Goal: Information Seeking & Learning: Learn about a topic

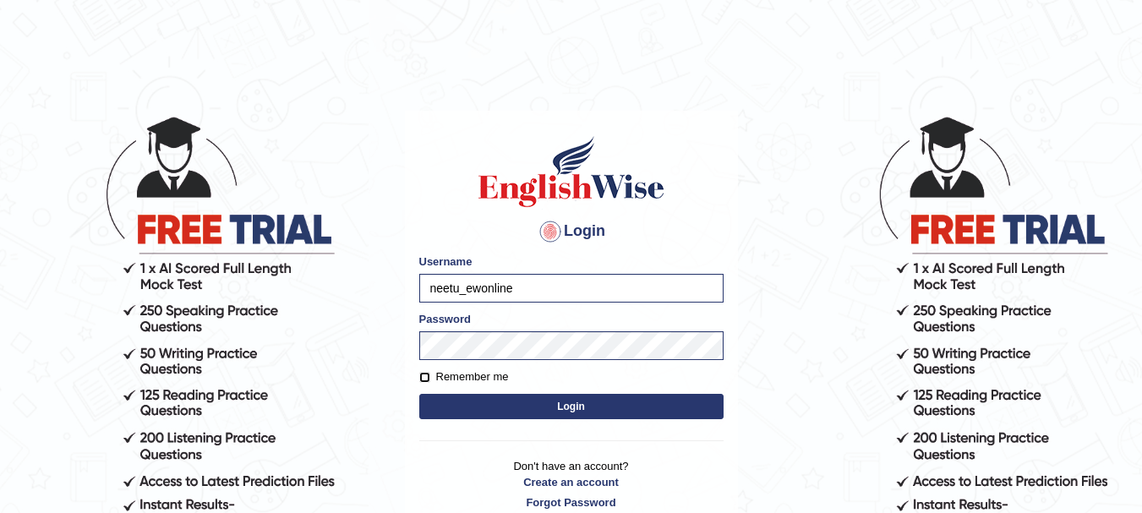
click at [425, 374] on input "Remember me" at bounding box center [424, 377] width 11 height 11
checkbox input "true"
click at [567, 412] on button "Login" at bounding box center [571, 406] width 304 height 25
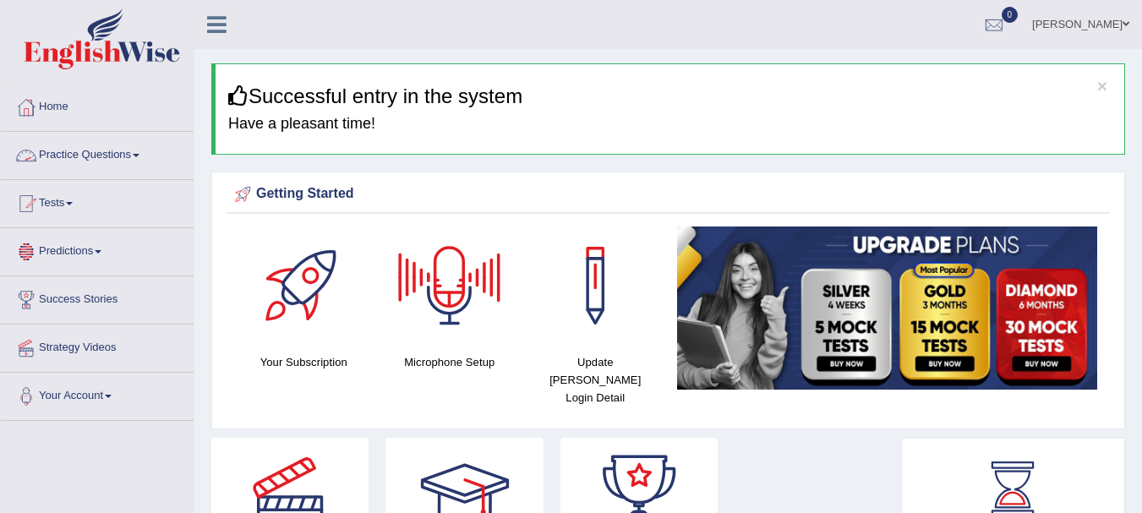
click at [155, 151] on link "Practice Questions" at bounding box center [97, 153] width 193 height 42
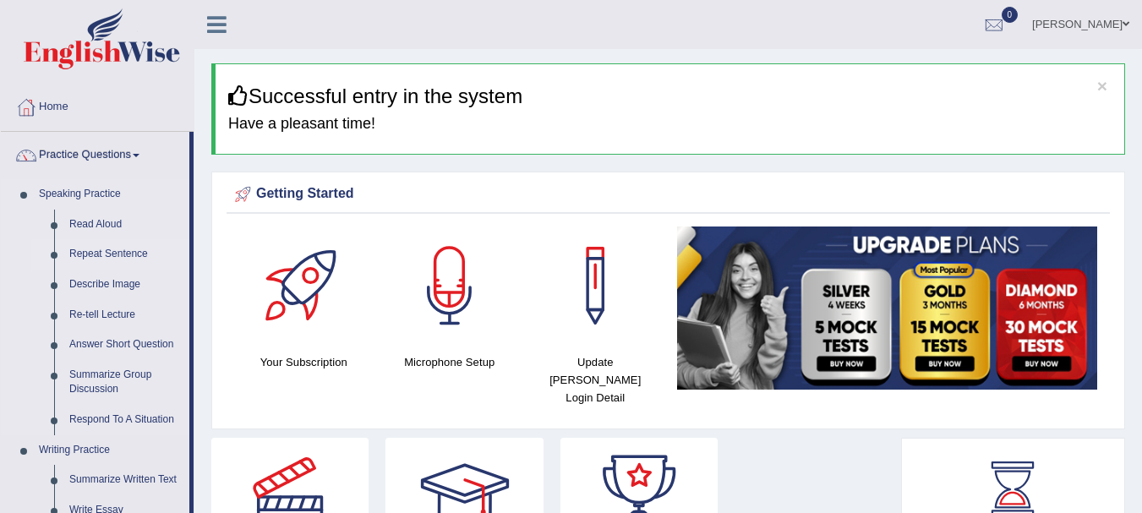
scroll to position [85, 0]
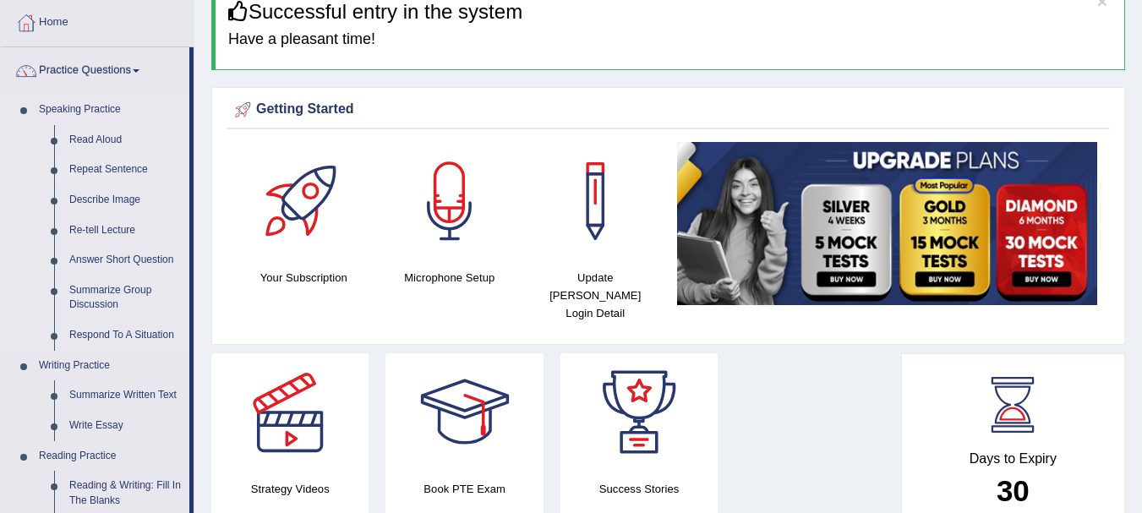
click at [123, 163] on link "Repeat Sentence" at bounding box center [126, 170] width 128 height 30
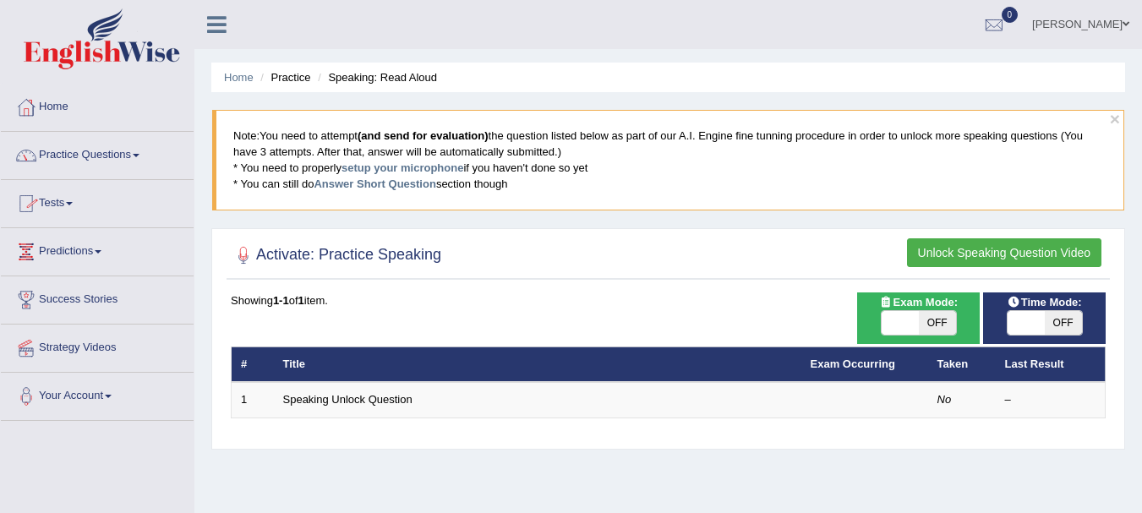
click at [85, 210] on link "Tests" at bounding box center [97, 201] width 193 height 42
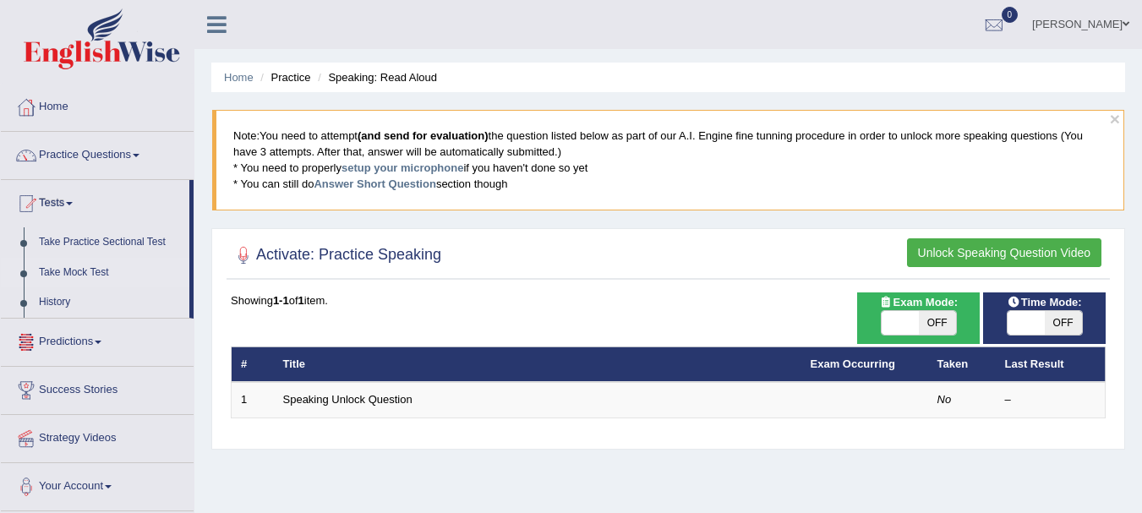
click at [71, 276] on link "Take Mock Test" at bounding box center [110, 273] width 158 height 30
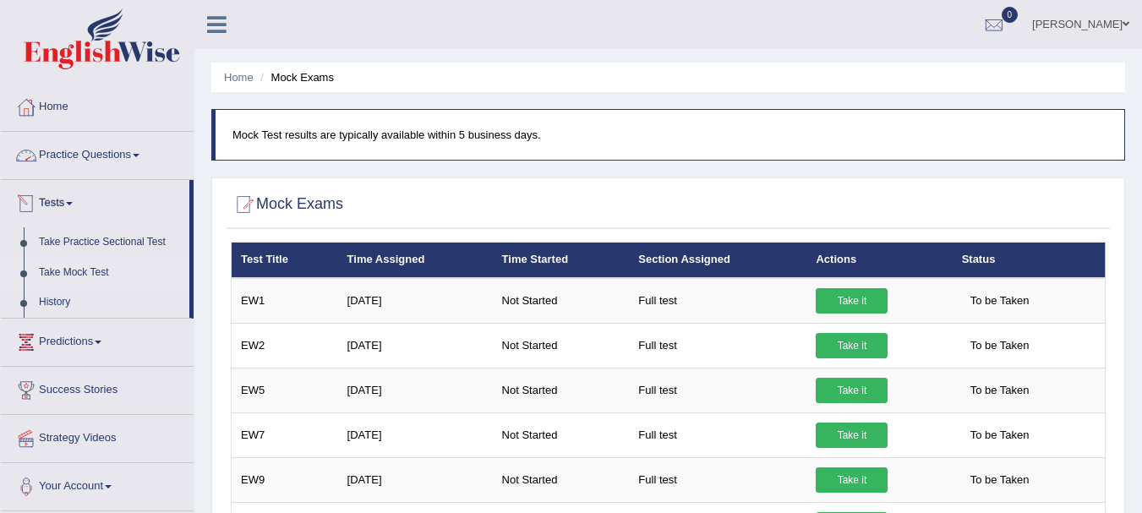
click at [117, 150] on link "Practice Questions" at bounding box center [97, 153] width 193 height 42
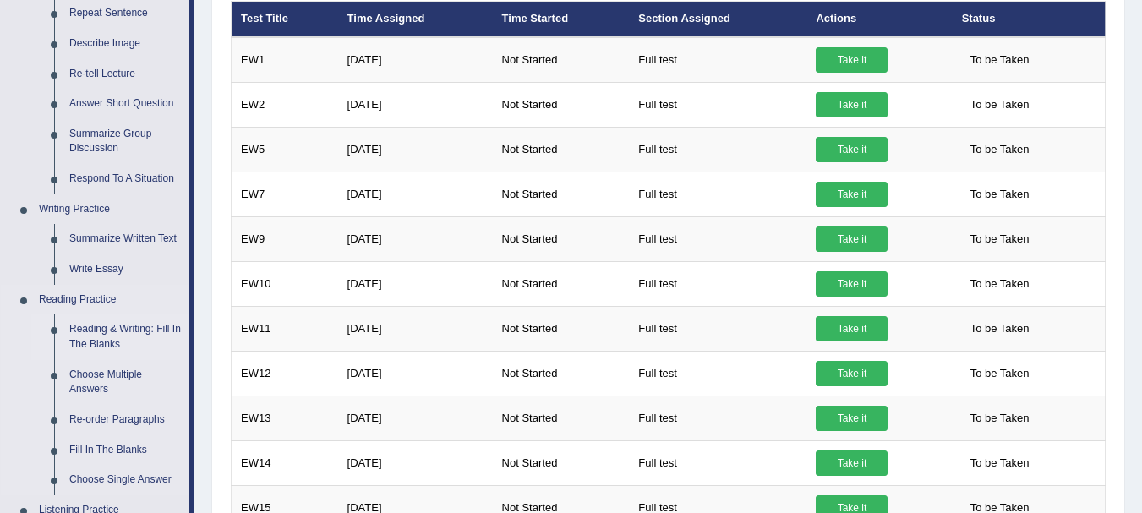
scroll to position [169, 0]
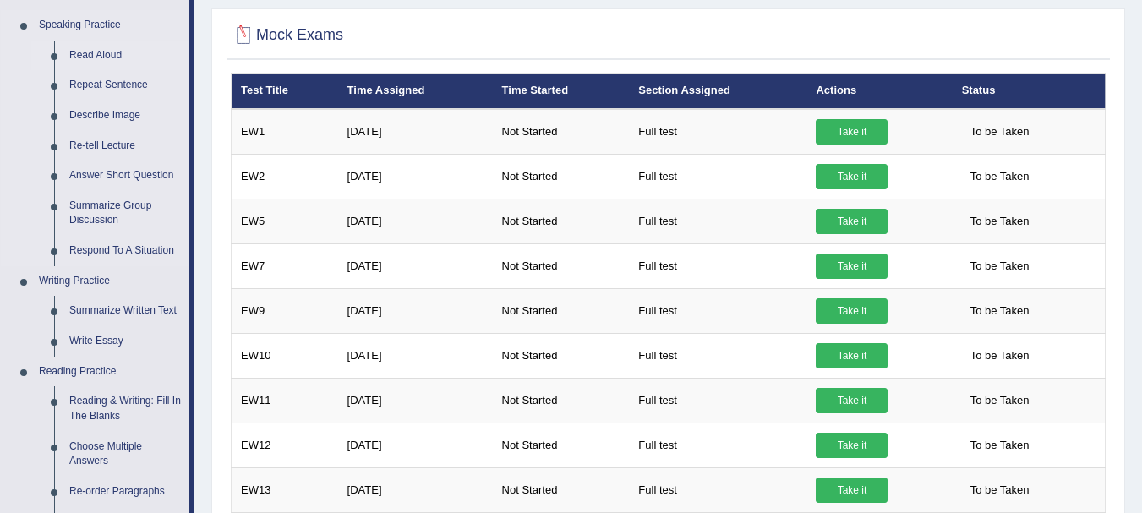
click at [117, 52] on link "Read Aloud" at bounding box center [126, 56] width 128 height 30
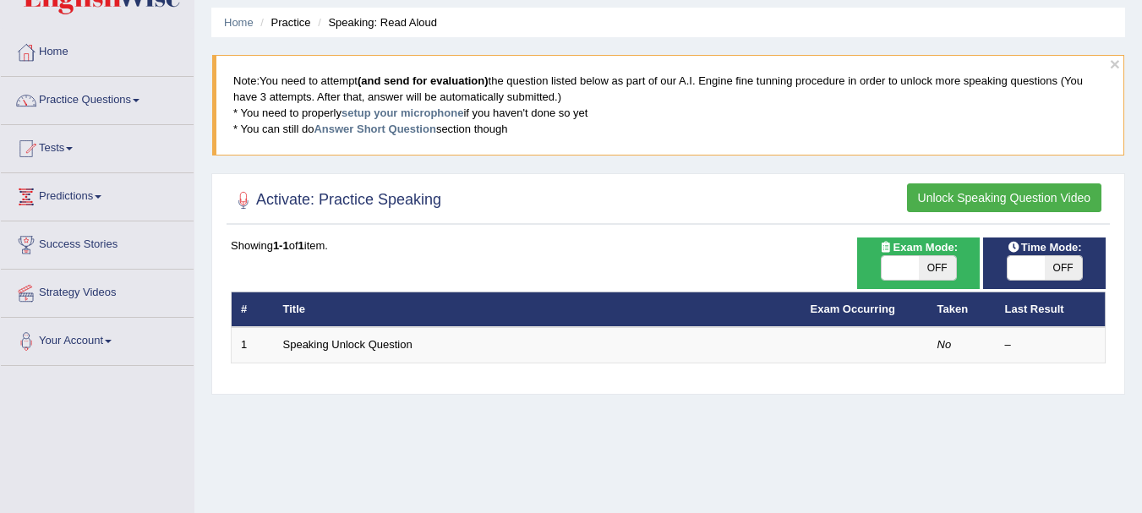
scroll to position [85, 0]
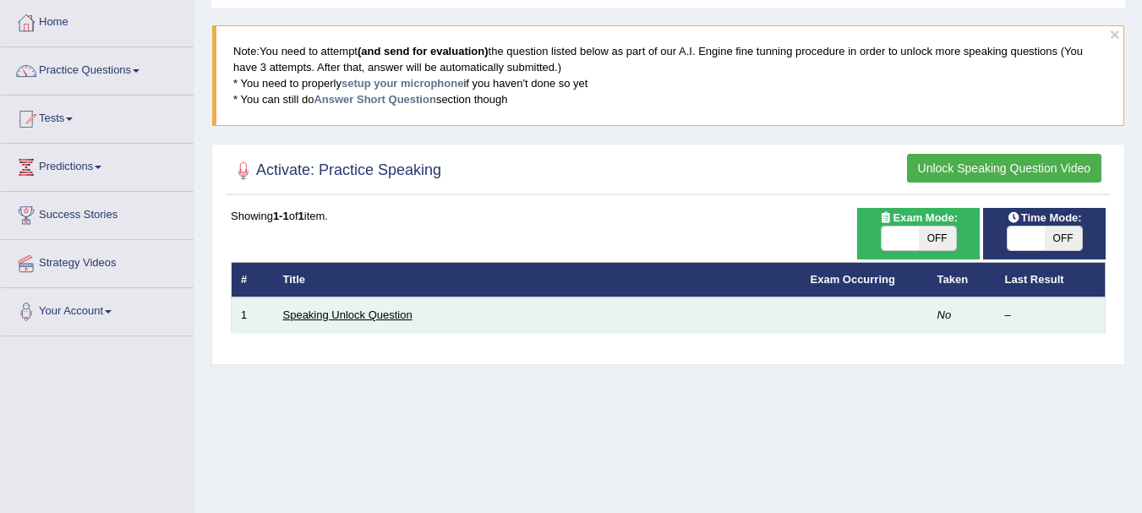
click at [359, 321] on link "Speaking Unlock Question" at bounding box center [347, 314] width 129 height 13
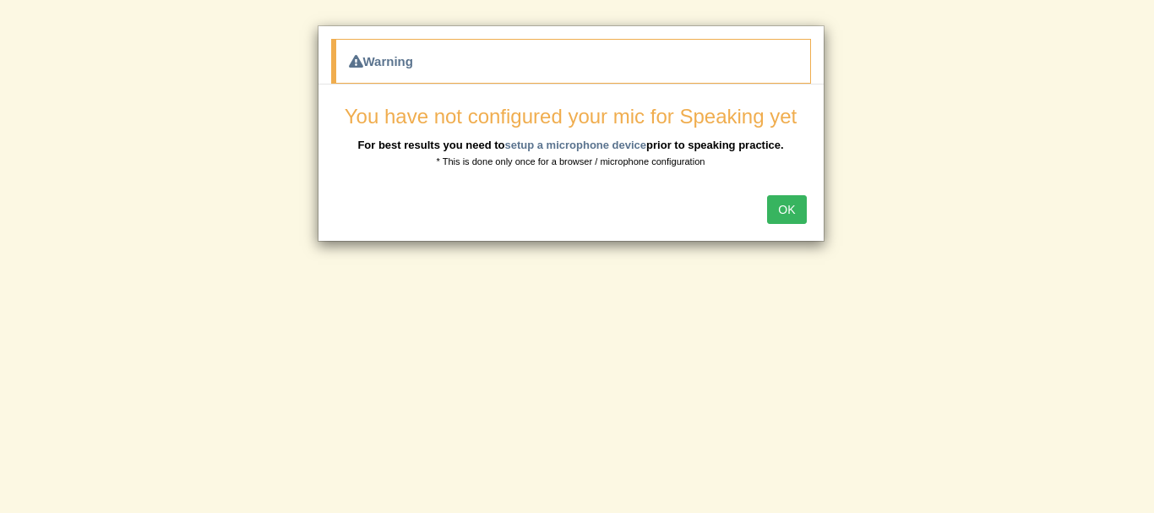
click at [789, 220] on button "OK" at bounding box center [786, 209] width 39 height 29
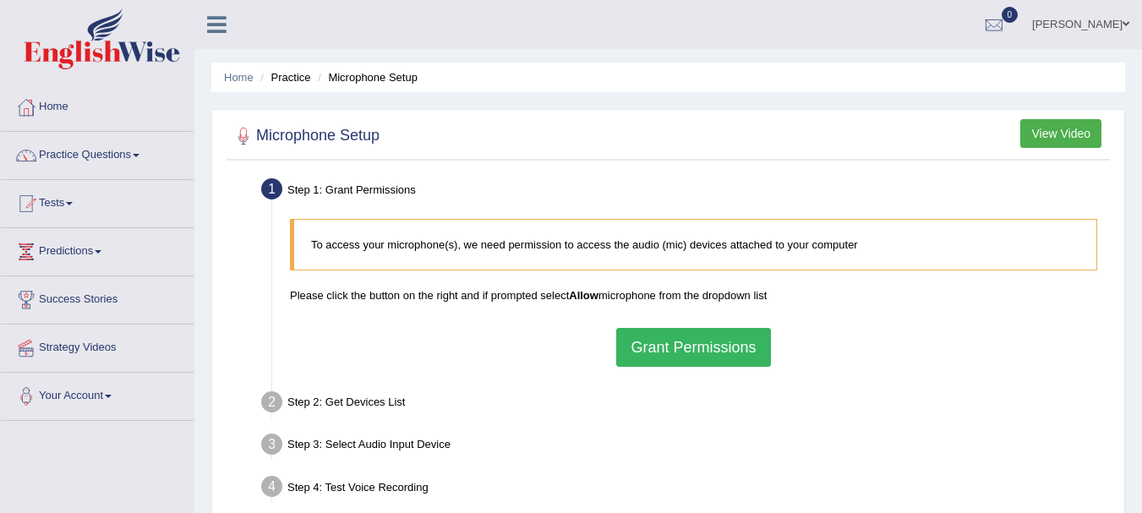
click at [691, 357] on button "Grant Permissions" at bounding box center [693, 347] width 154 height 39
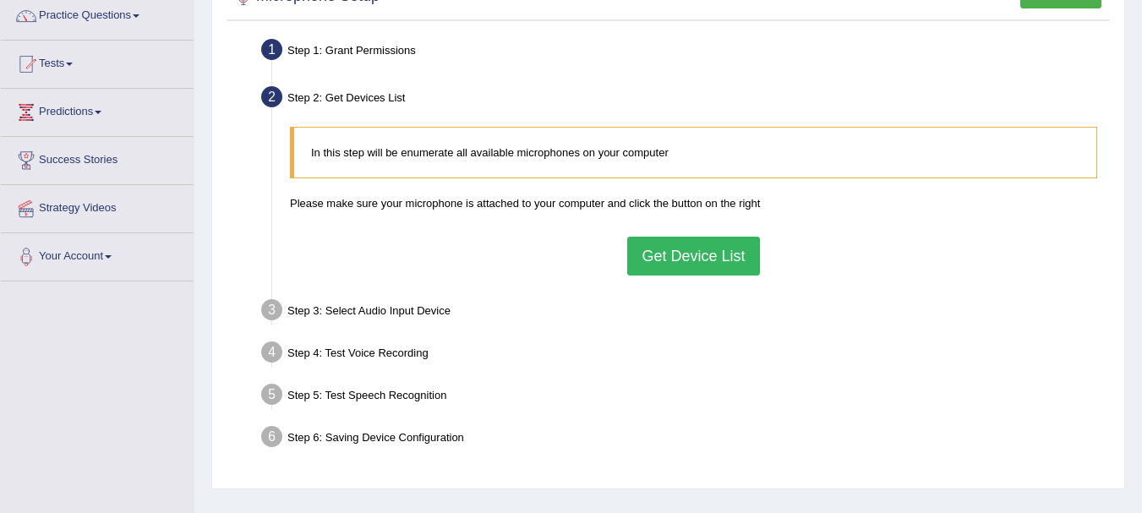
scroll to position [169, 0]
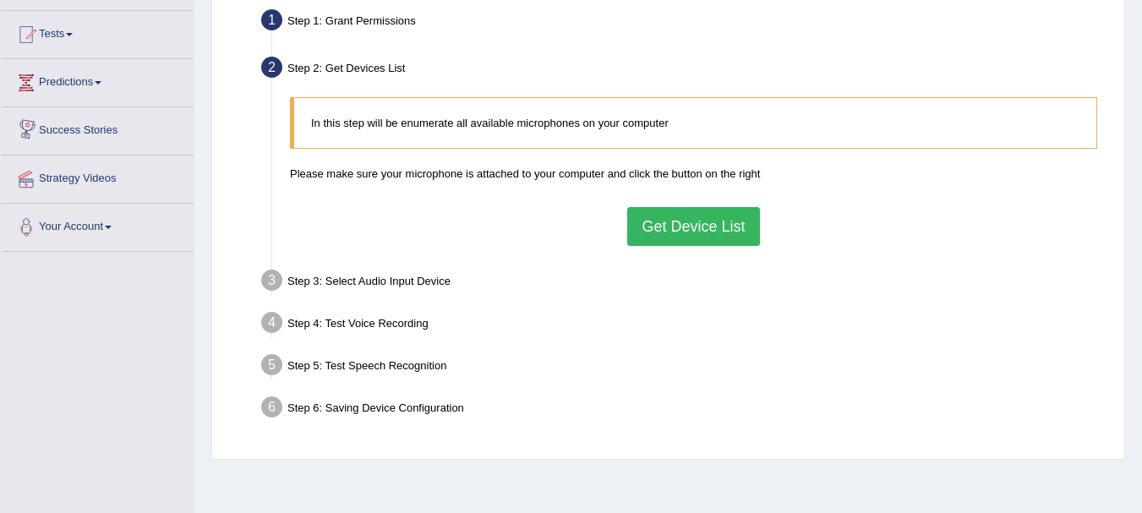
click at [87, 139] on link "Success Stories" at bounding box center [97, 128] width 193 height 42
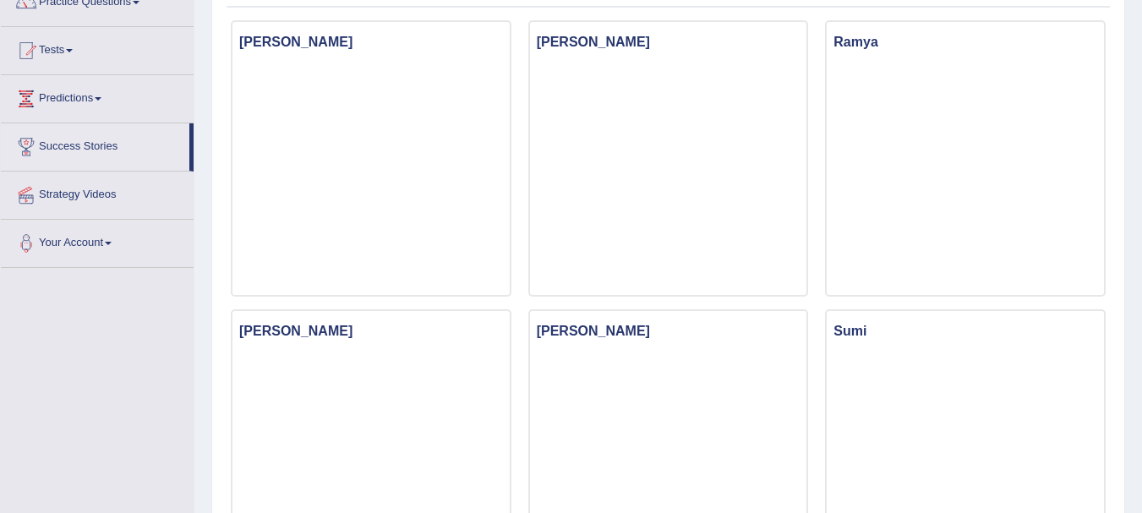
scroll to position [106, 0]
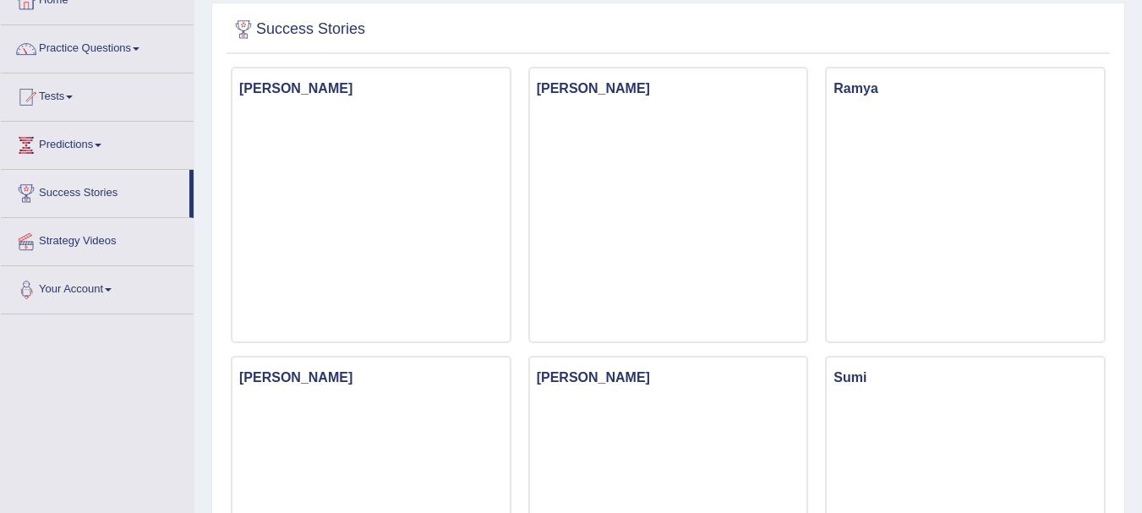
click at [104, 297] on link "Your Account" at bounding box center [97, 287] width 193 height 42
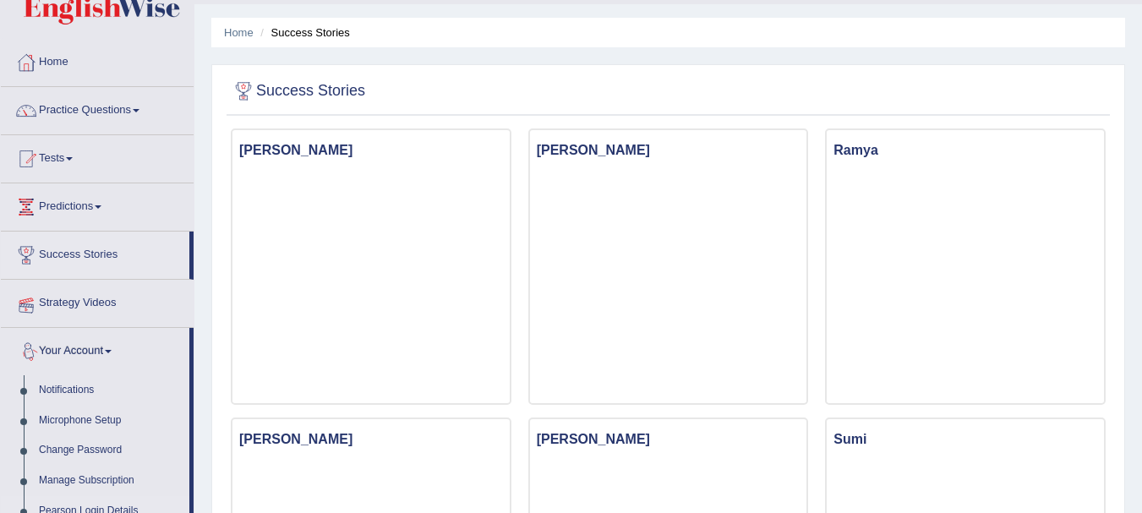
scroll to position [0, 0]
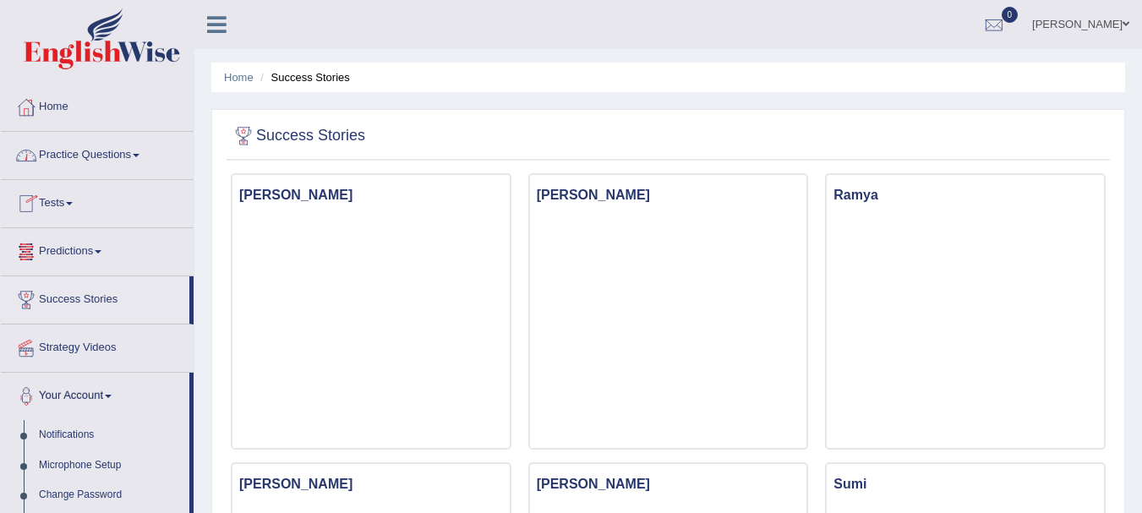
click at [51, 113] on link "Home" at bounding box center [97, 105] width 193 height 42
